Goal: Contribute content: Add original content to the website for others to see

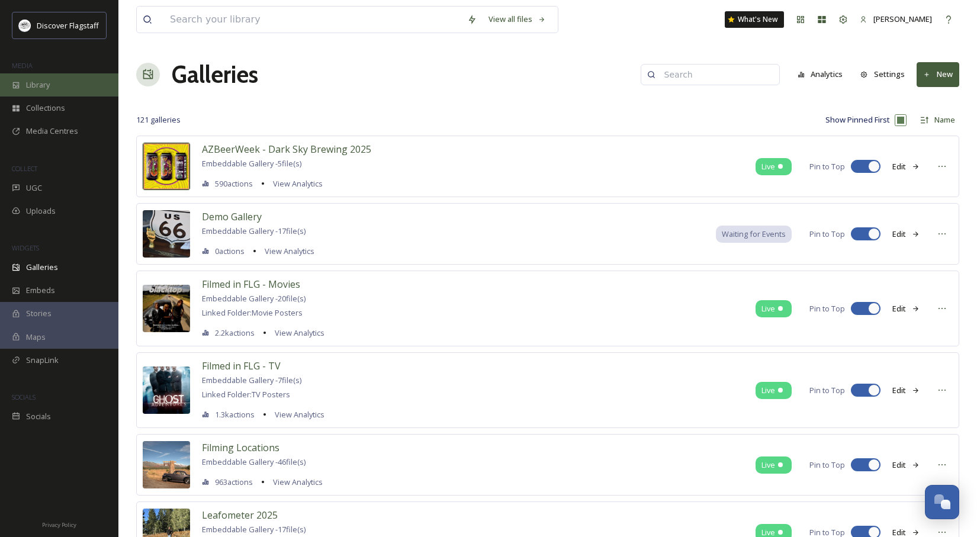
click at [38, 86] on span "Library" at bounding box center [38, 84] width 24 height 11
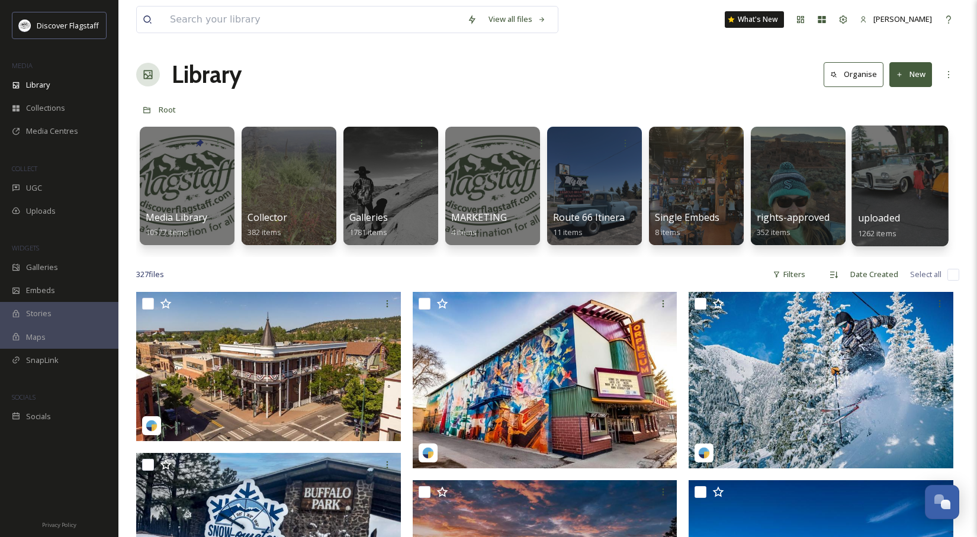
click at [887, 210] on div at bounding box center [899, 186] width 97 height 121
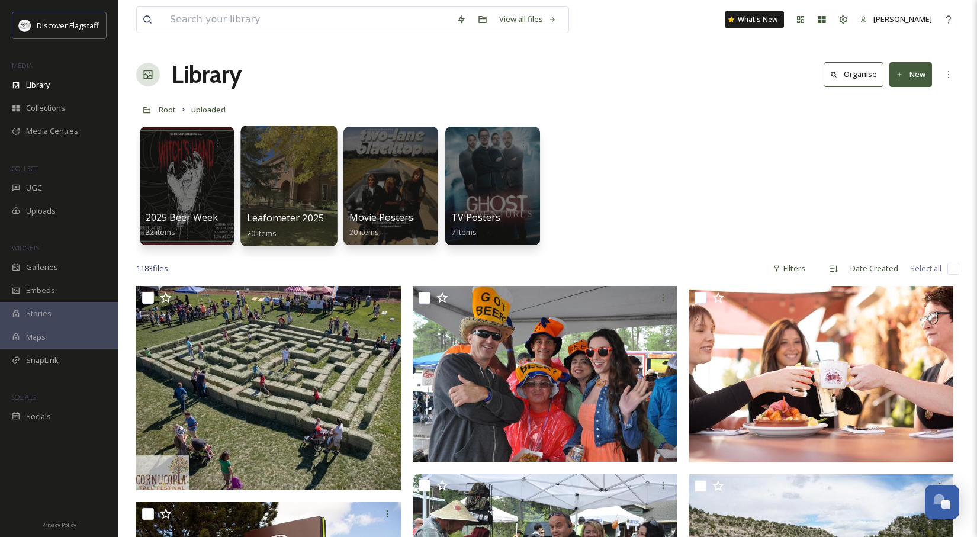
click at [284, 221] on span "Leafometer 2025" at bounding box center [286, 217] width 78 height 13
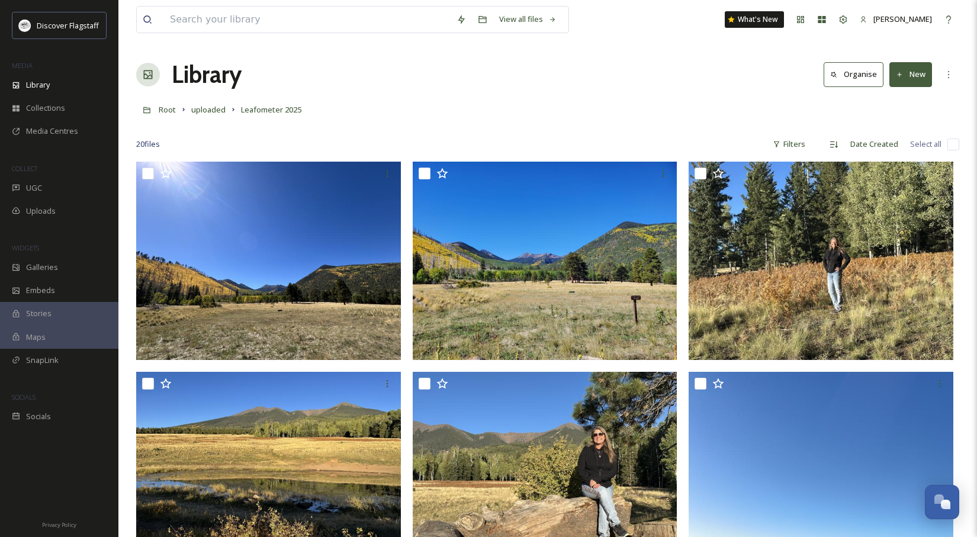
click at [932, 70] on div "Library Organise New" at bounding box center [547, 75] width 823 height 36
click at [915, 76] on button "New" at bounding box center [910, 74] width 43 height 24
click at [908, 103] on span "File Upload" at bounding box center [905, 102] width 39 height 11
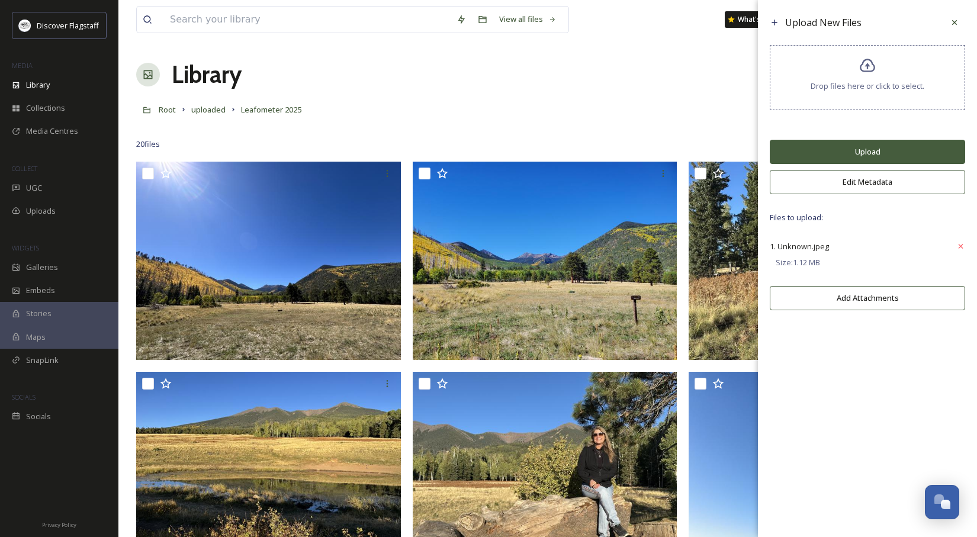
click at [882, 152] on button "Upload" at bounding box center [867, 152] width 195 height 24
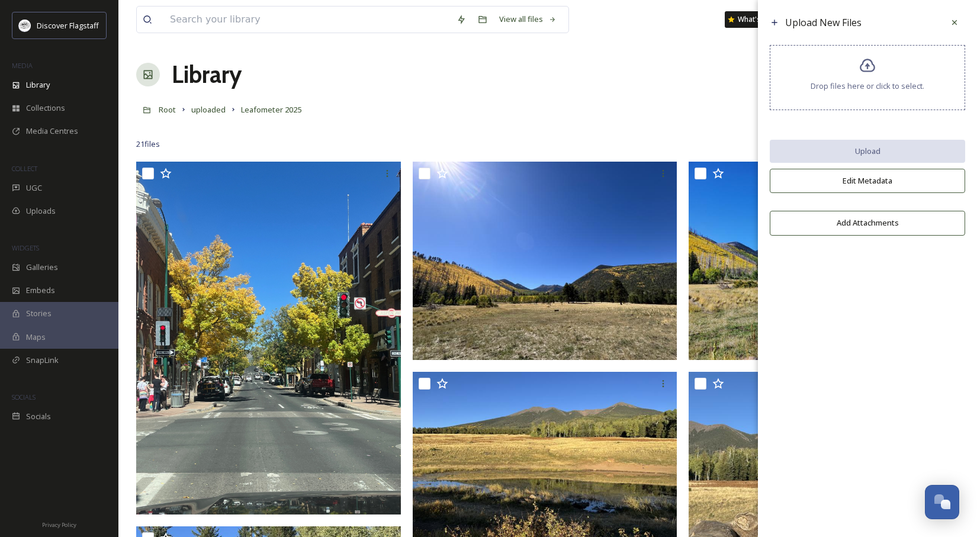
click at [955, 21] on icon at bounding box center [954, 22] width 5 height 5
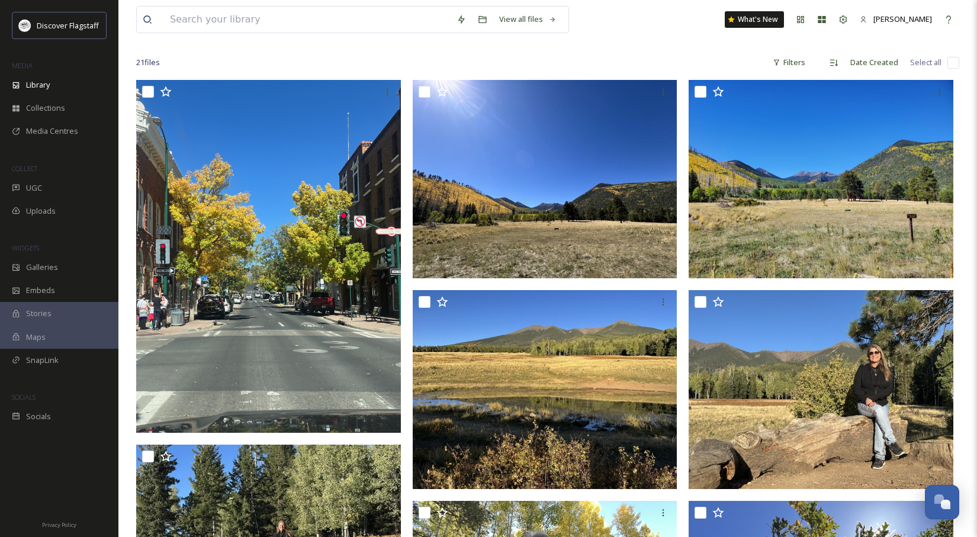
scroll to position [86, 0]
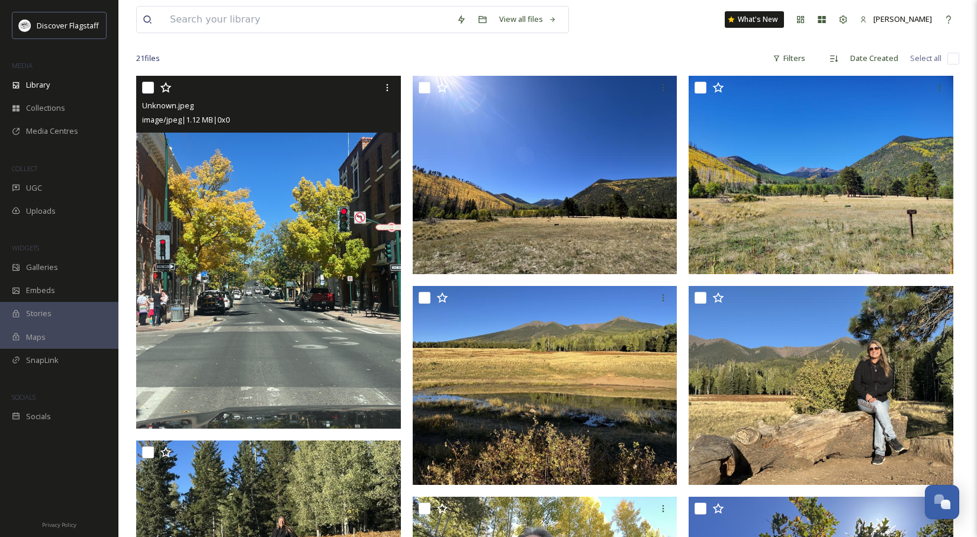
click at [265, 281] on img at bounding box center [268, 252] width 265 height 353
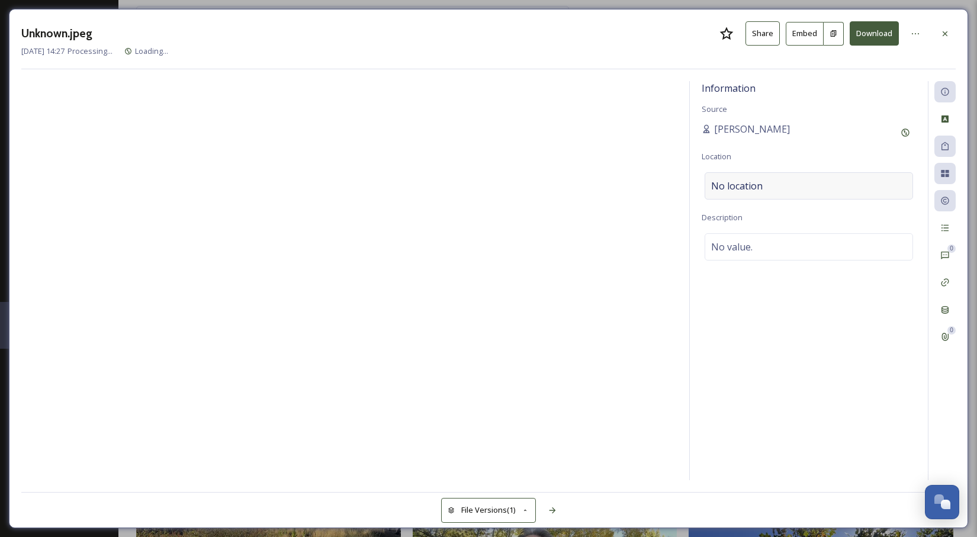
click at [740, 186] on span "No location" at bounding box center [737, 186] width 52 height 14
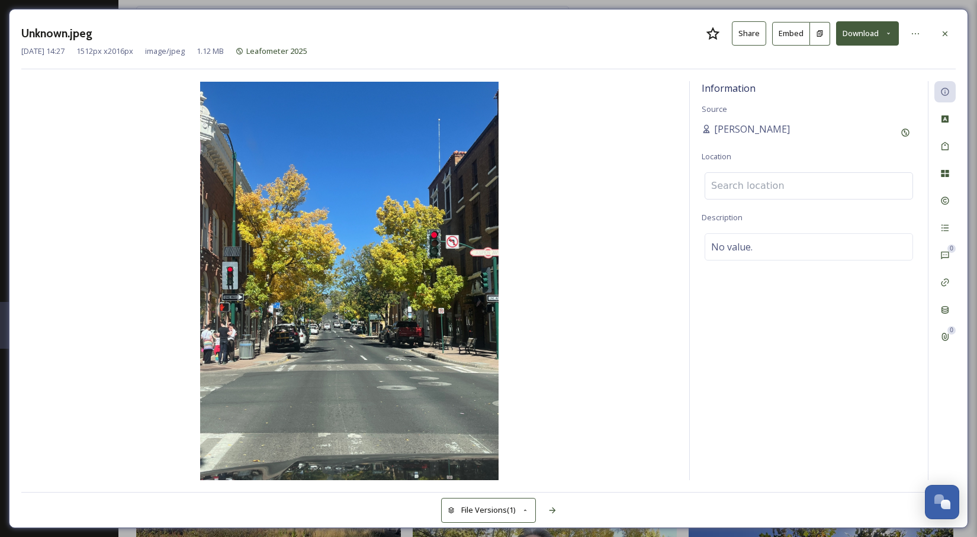
click at [741, 186] on input at bounding box center [808, 186] width 207 height 26
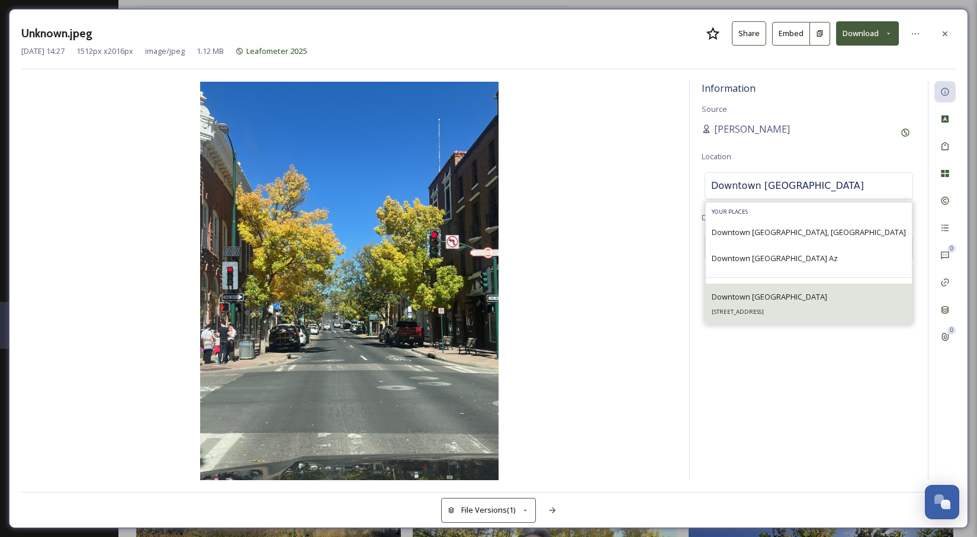
type input "Downtown [GEOGRAPHIC_DATA]"
click at [771, 299] on span "Downtown [GEOGRAPHIC_DATA]" at bounding box center [769, 296] width 115 height 11
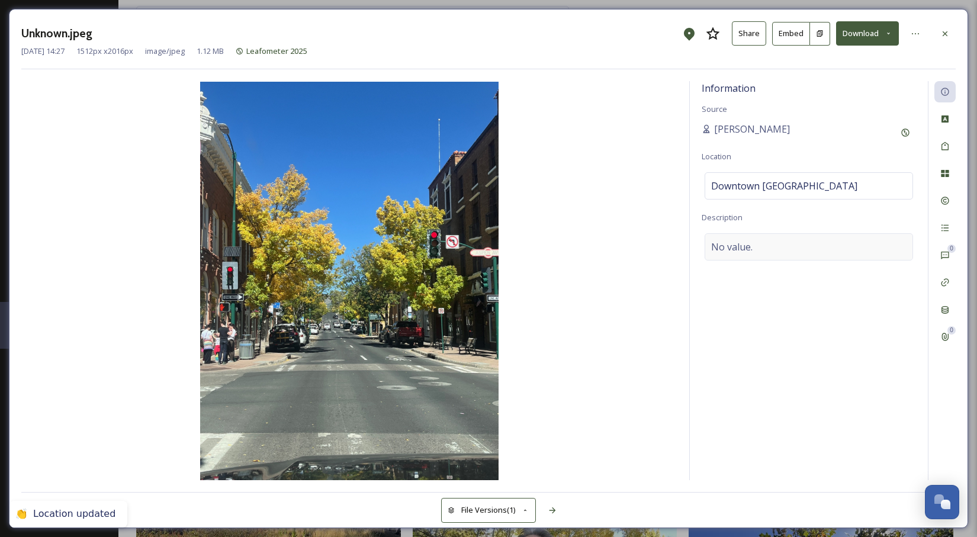
click at [754, 249] on div "No value." at bounding box center [809, 246] width 208 height 27
click at [748, 250] on textarea at bounding box center [809, 282] width 214 height 98
type textarea "[DATE]"
click at [538, 401] on img at bounding box center [349, 281] width 656 height 398
click at [948, 35] on icon at bounding box center [944, 33] width 9 height 9
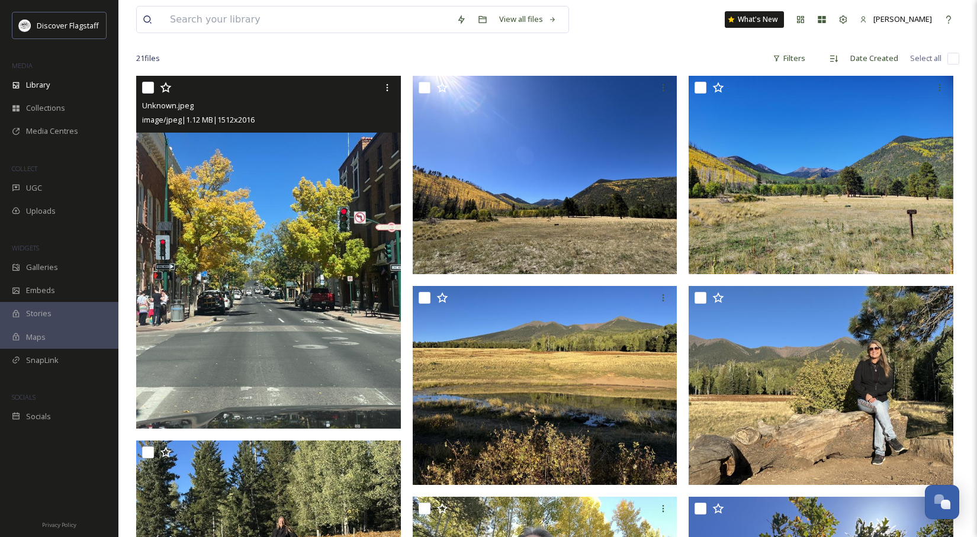
click at [152, 88] on input "checkbox" at bounding box center [148, 88] width 12 height 12
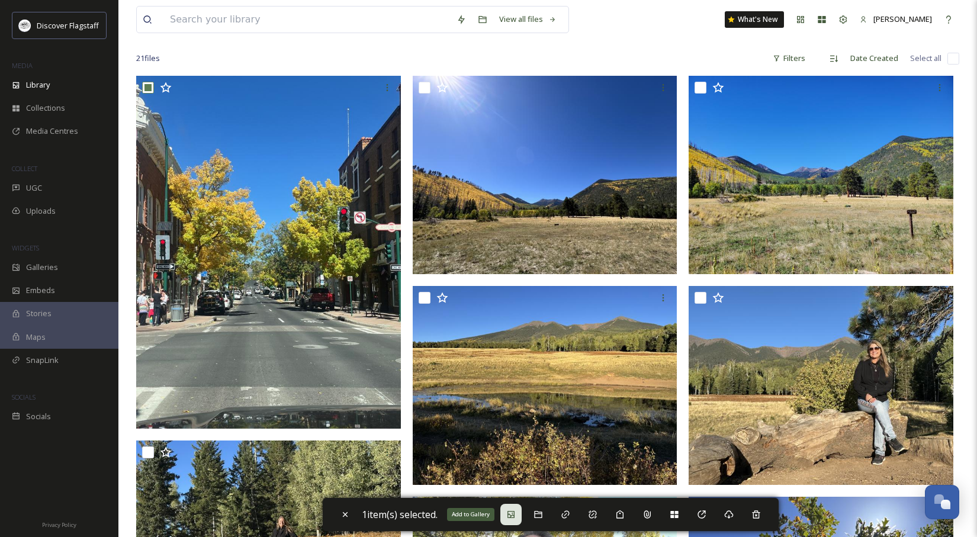
click at [514, 511] on icon at bounding box center [510, 514] width 7 height 7
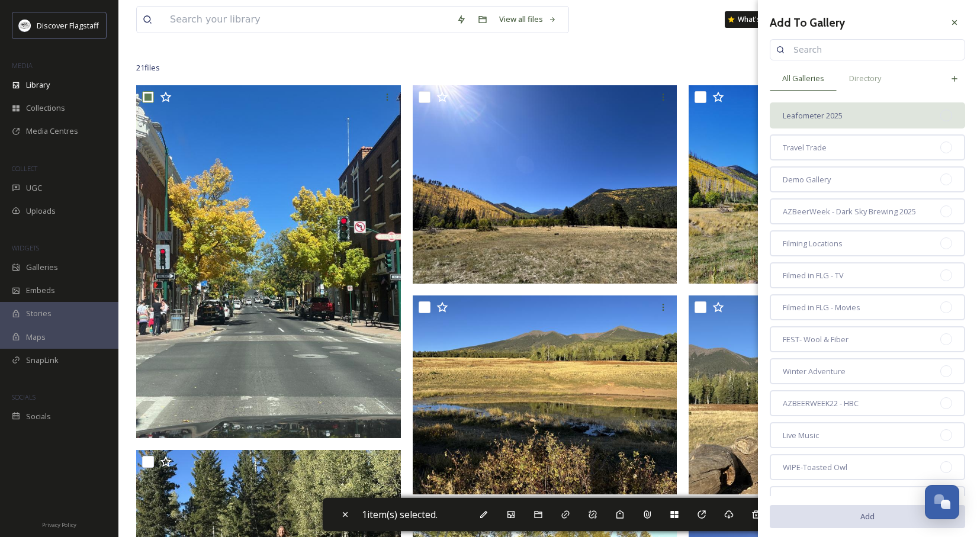
scroll to position [75, 0]
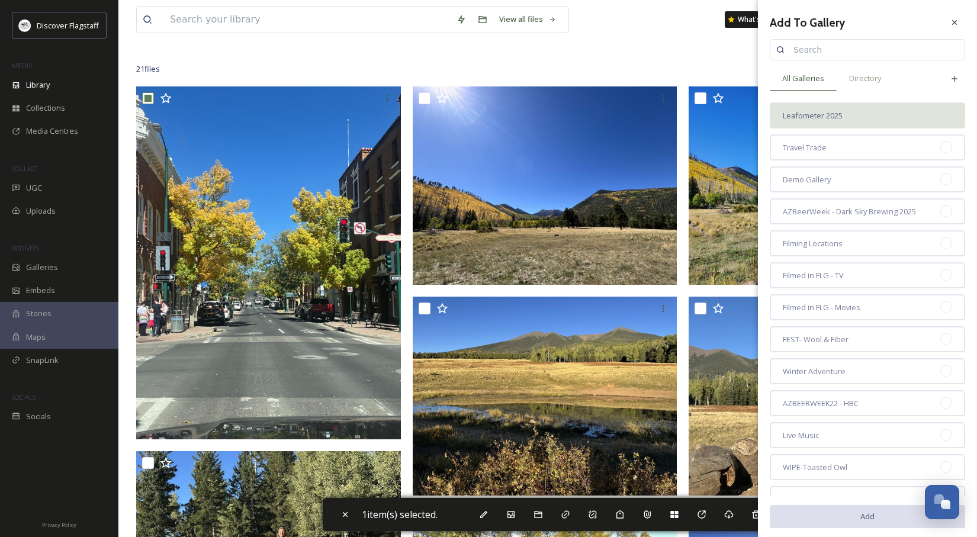
click at [816, 107] on div "Leafometer 2025" at bounding box center [867, 115] width 195 height 26
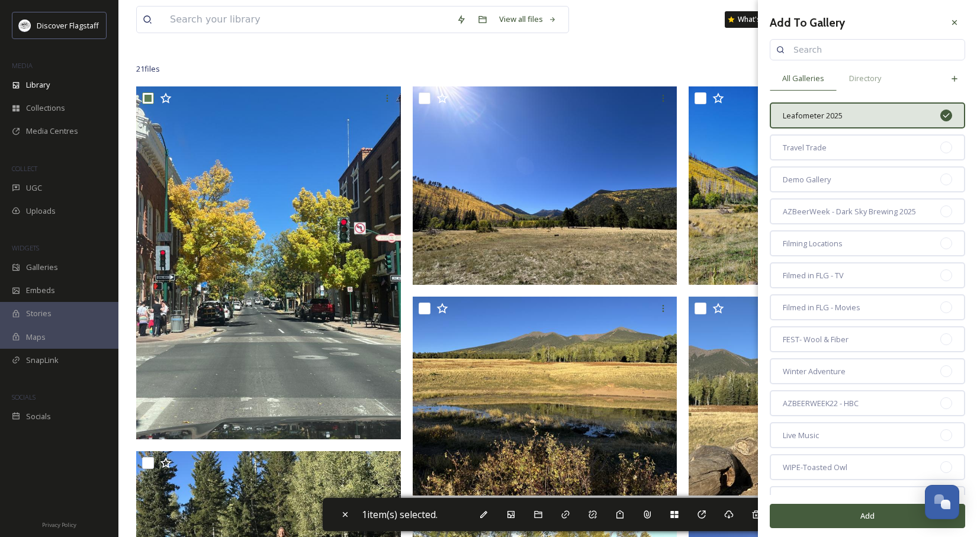
click at [873, 512] on button "Add" at bounding box center [867, 516] width 195 height 24
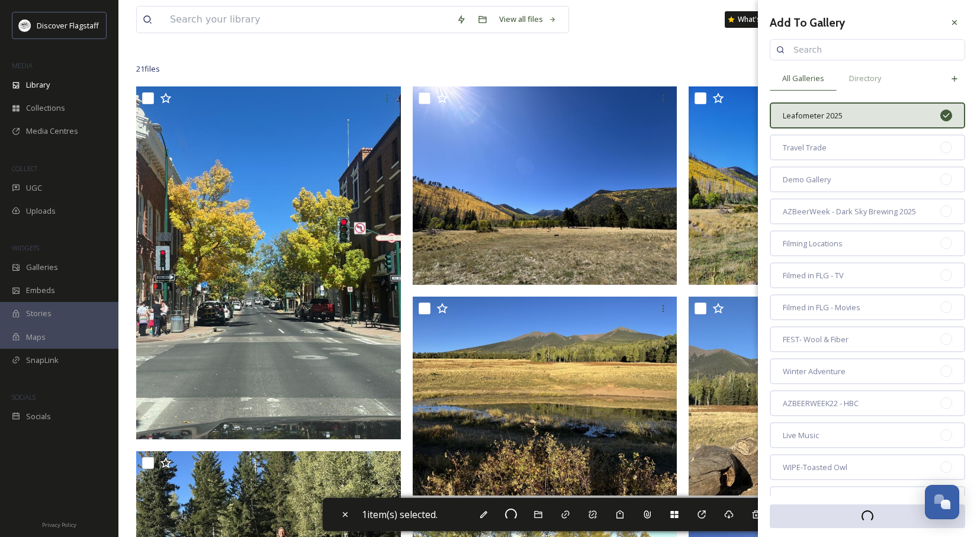
checkbox input "false"
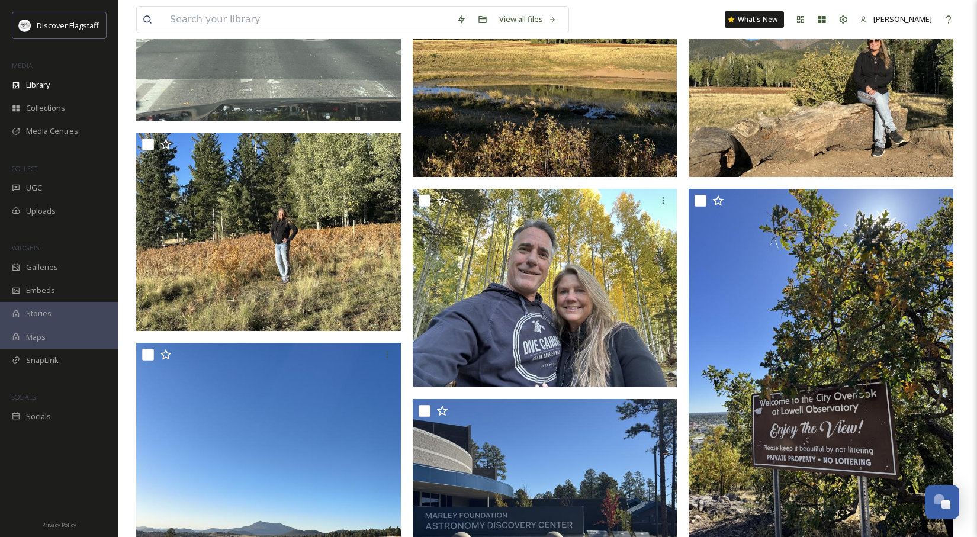
scroll to position [0, 0]
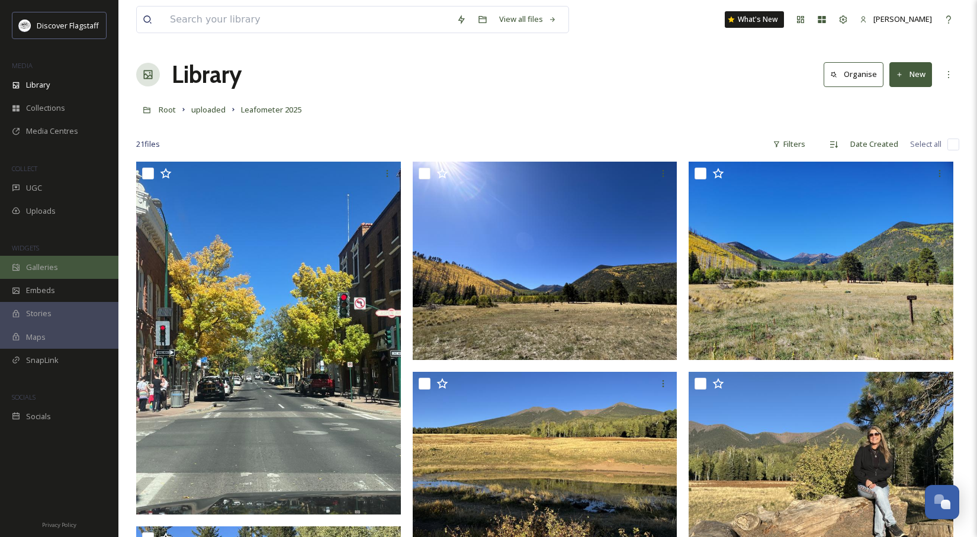
click at [40, 269] on span "Galleries" at bounding box center [42, 267] width 32 height 11
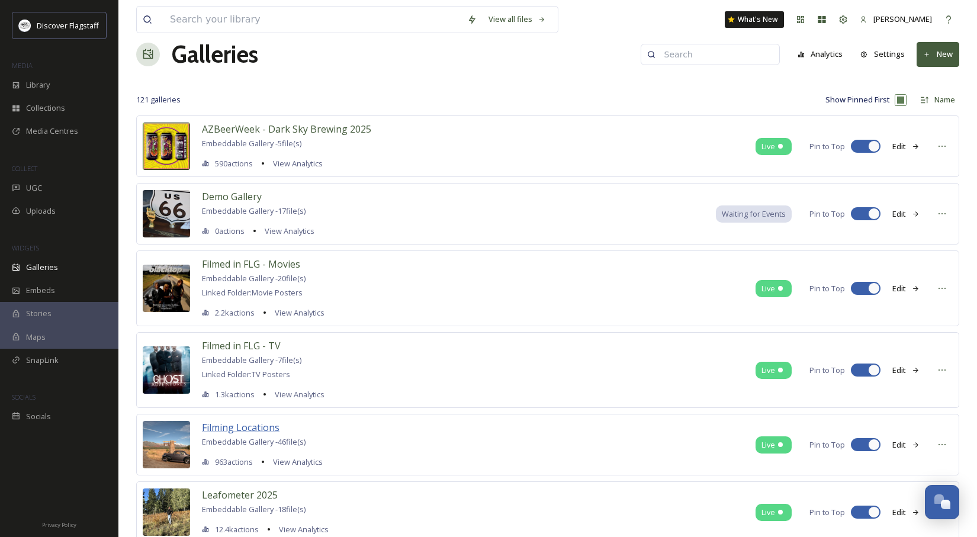
scroll to position [33, 0]
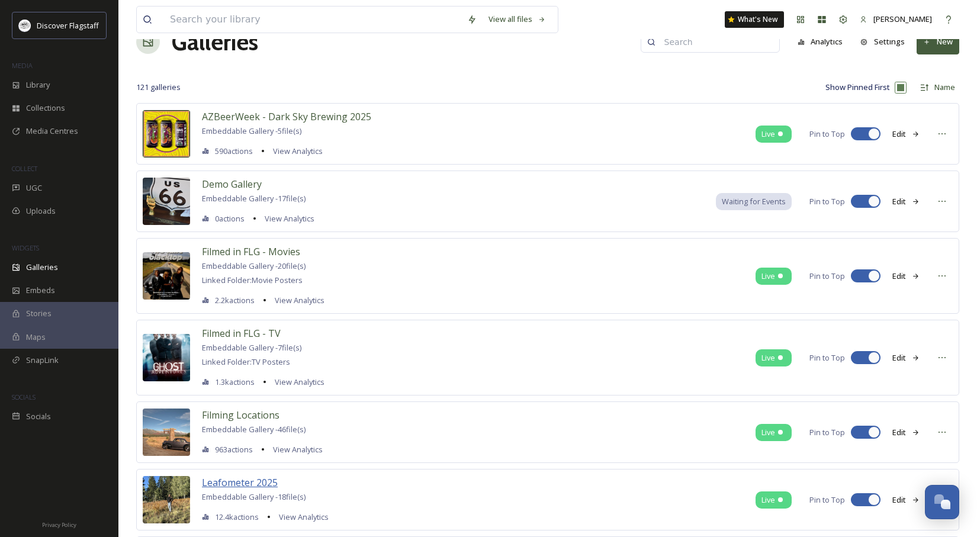
click at [265, 483] on span "Leafometer 2025" at bounding box center [240, 482] width 76 height 13
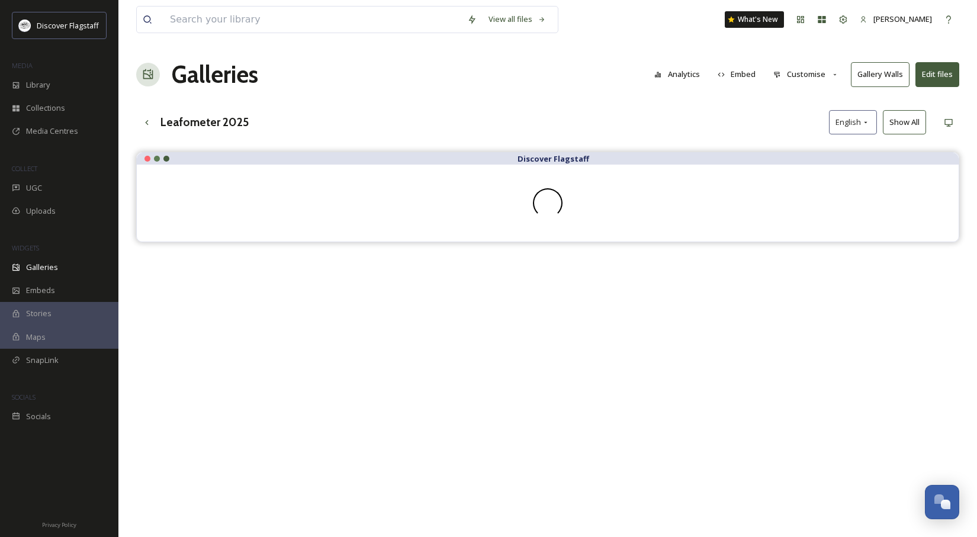
click at [828, 78] on button "Customise" at bounding box center [806, 74] width 78 height 23
click at [797, 102] on span "Layout" at bounding box center [785, 101] width 23 height 11
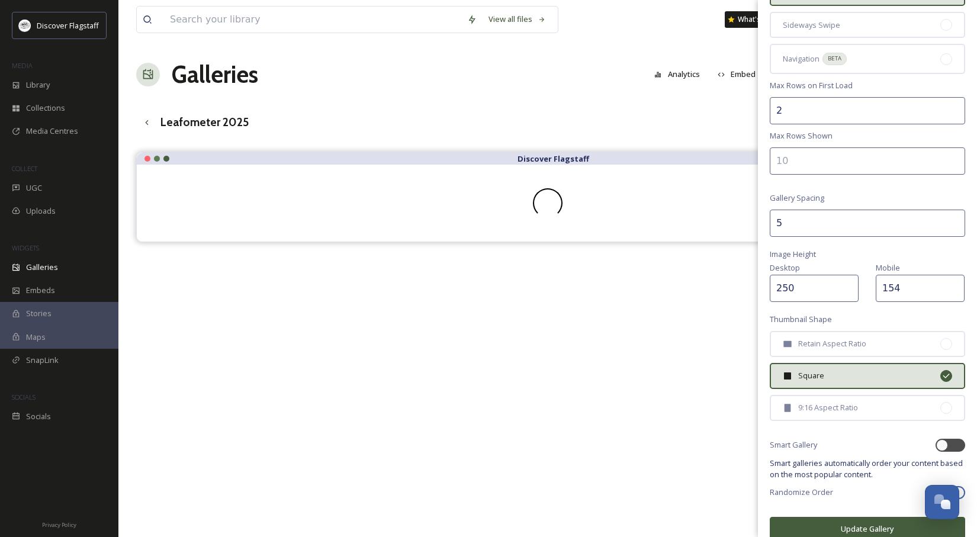
scroll to position [145, 0]
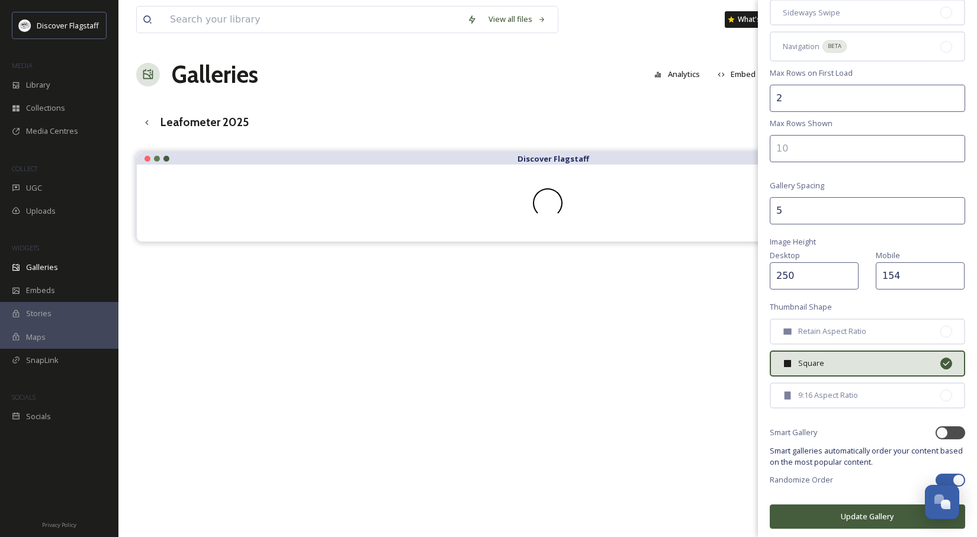
click at [954, 474] on div at bounding box center [959, 480] width 12 height 12
checkbox input "false"
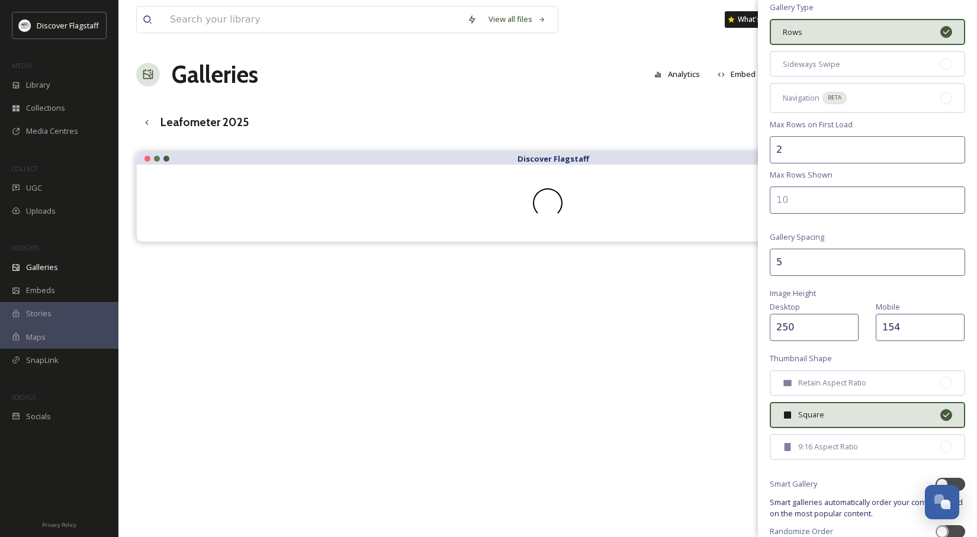
scroll to position [84, 0]
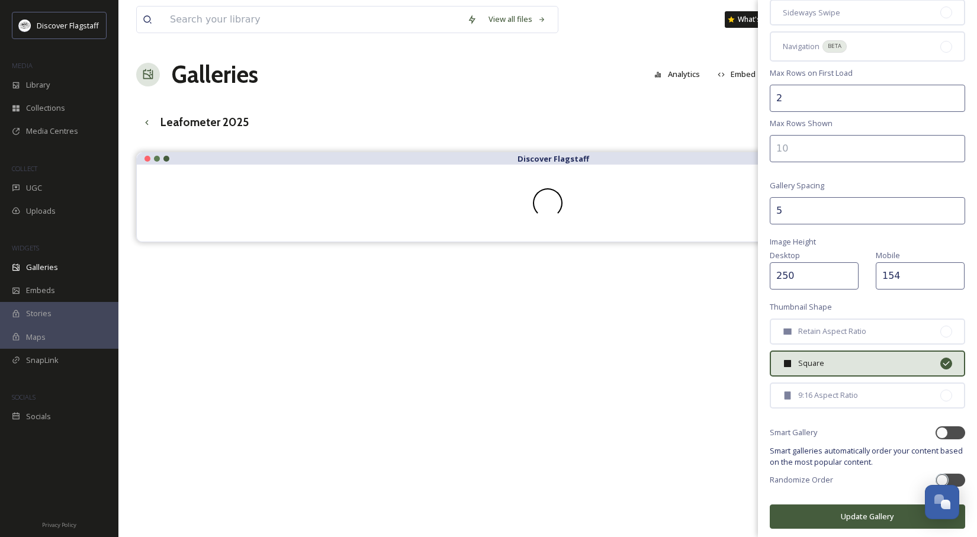
click at [860, 508] on button "Update Gallery" at bounding box center [867, 516] width 195 height 24
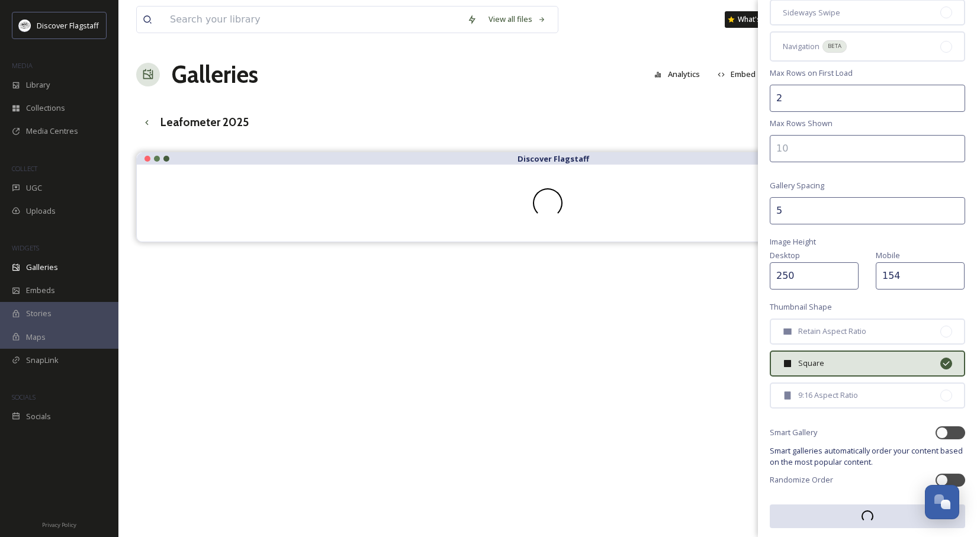
scroll to position [145, 0]
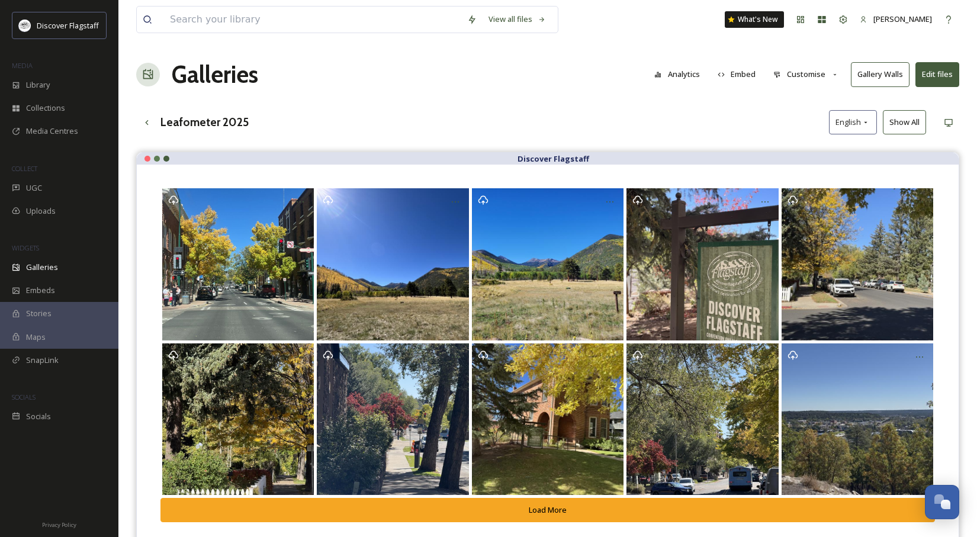
click at [944, 71] on button "Edit files" at bounding box center [937, 74] width 44 height 24
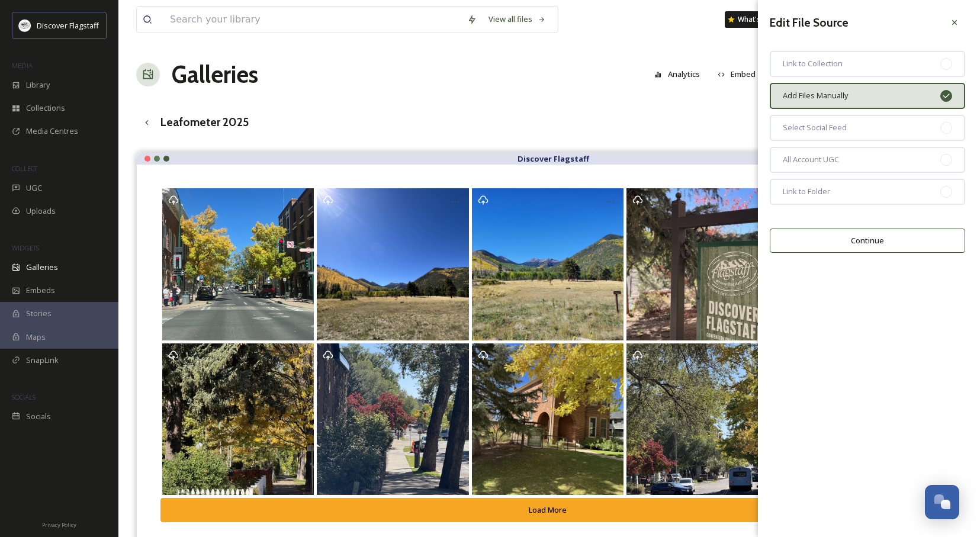
click at [870, 239] on button "Continue" at bounding box center [867, 241] width 195 height 24
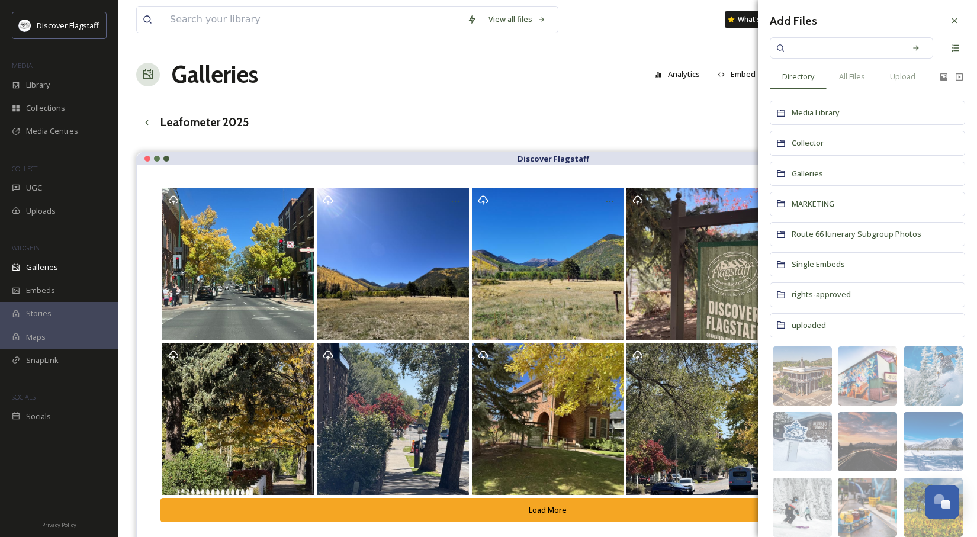
scroll to position [0, 0]
click at [815, 178] on span "Galleries" at bounding box center [807, 175] width 31 height 11
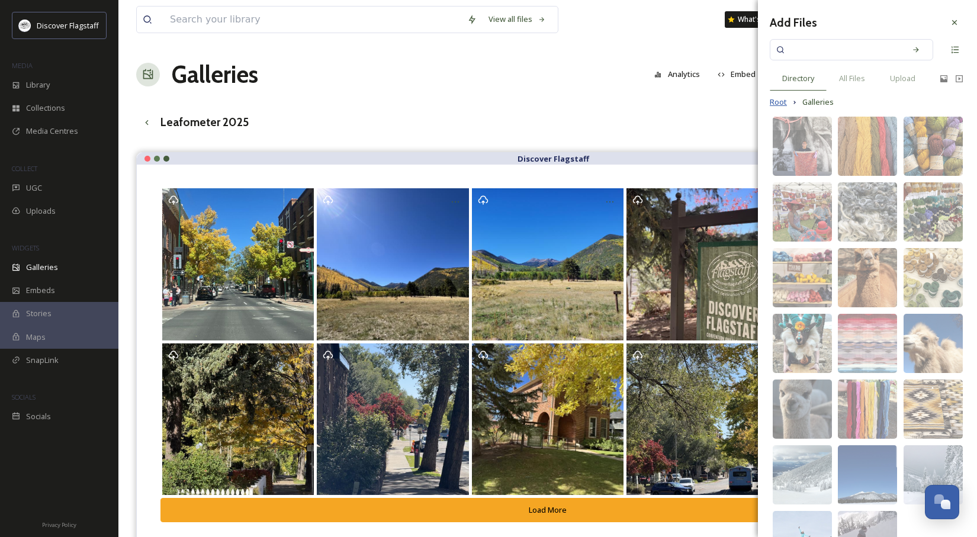
click at [780, 101] on span "Root" at bounding box center [778, 102] width 17 height 11
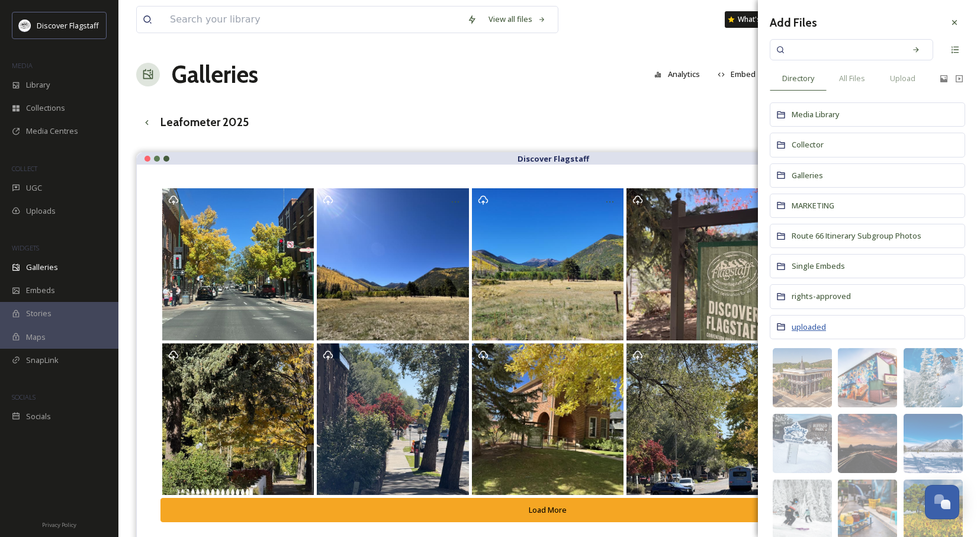
click at [800, 332] on span "uploaded" at bounding box center [809, 326] width 34 height 11
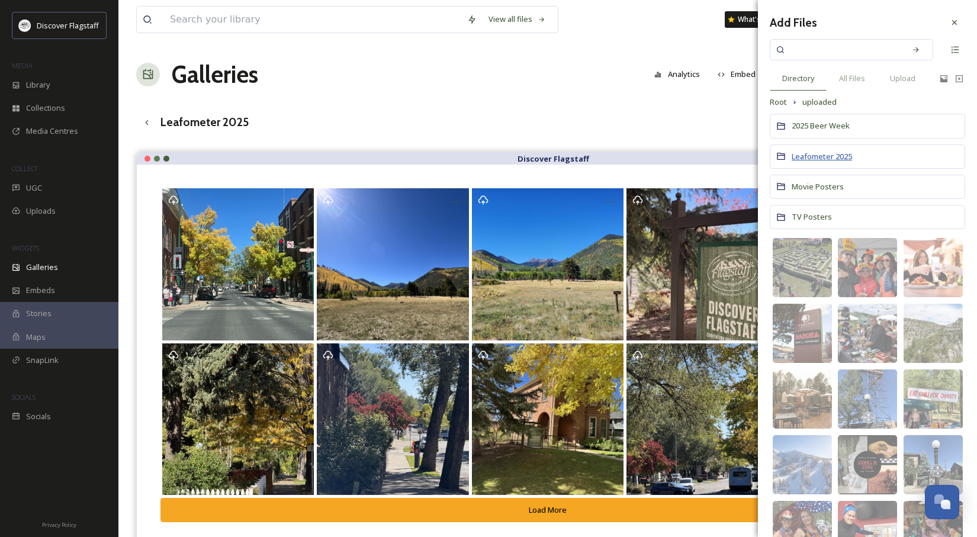
click at [848, 160] on span "Leafometer 2025" at bounding box center [822, 156] width 60 height 11
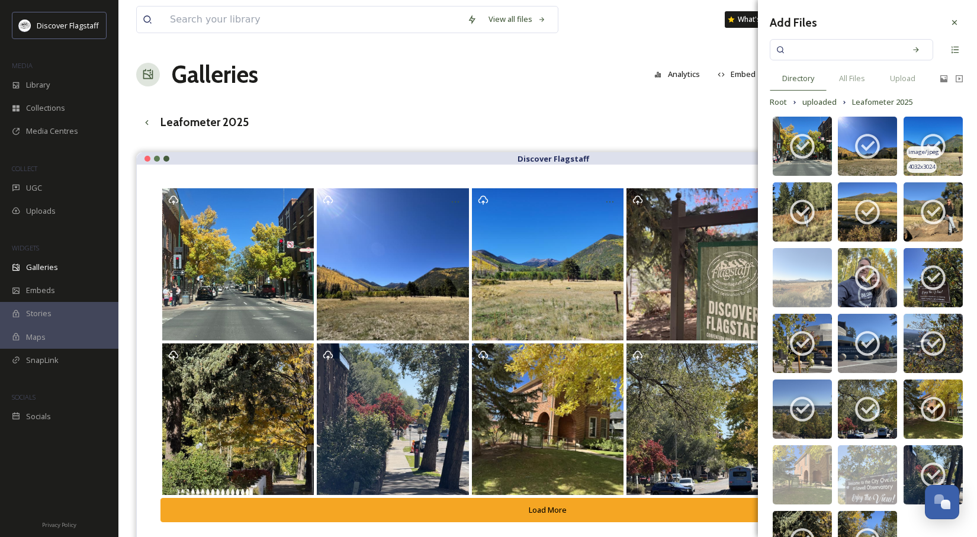
click at [937, 139] on icon at bounding box center [933, 146] width 30 height 30
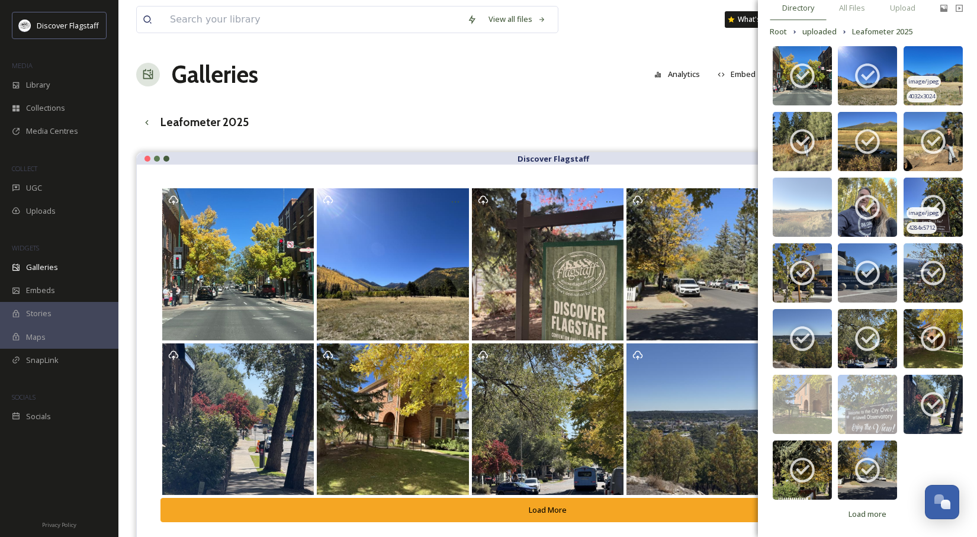
scroll to position [71, 0]
